Goal: Navigation & Orientation: Find specific page/section

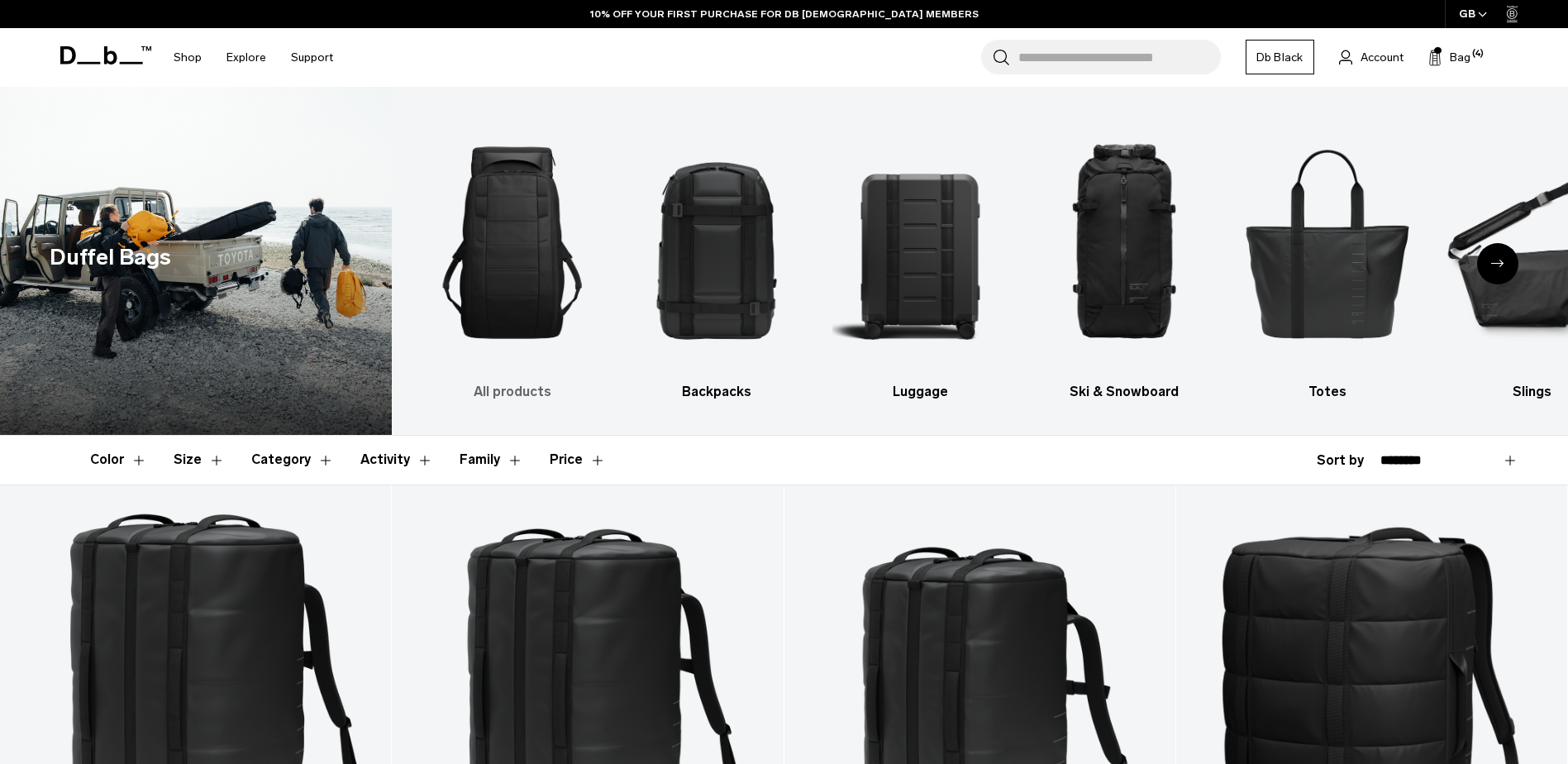
click at [514, 233] on img "1 / 10" at bounding box center [513, 242] width 175 height 262
